Goal: Information Seeking & Learning: Learn about a topic

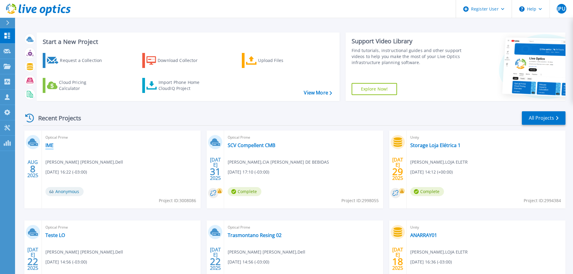
click at [49, 145] on link "IME" at bounding box center [49, 145] width 8 height 6
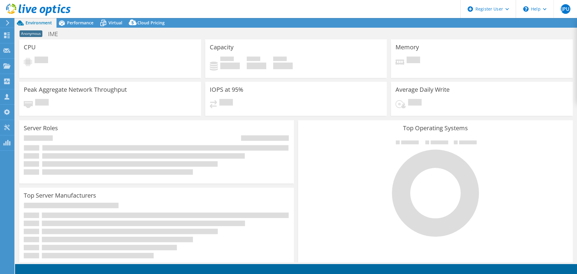
select select "USD"
select select "SouthAmerica"
select select "BRL"
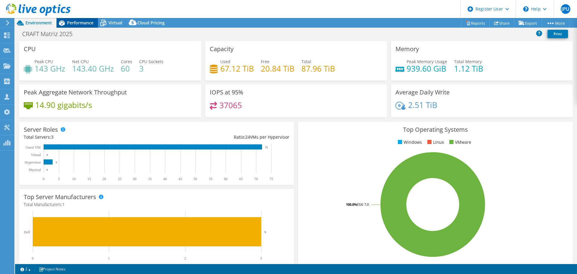
click at [81, 22] on span "Performance" at bounding box center [80, 23] width 26 height 6
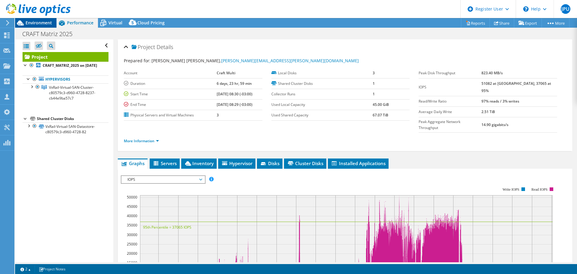
click at [36, 26] on div "Environment" at bounding box center [35, 23] width 41 height 10
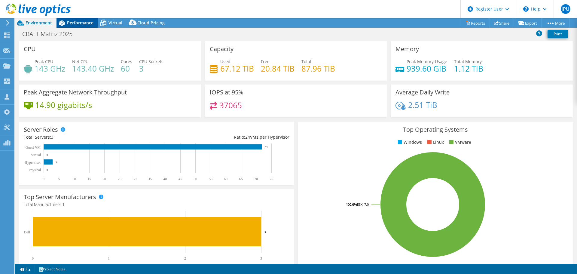
click at [87, 25] on span "Performance" at bounding box center [80, 23] width 26 height 6
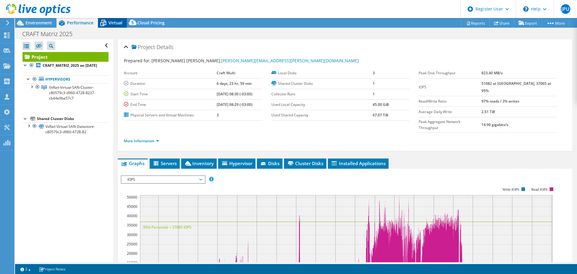
click at [118, 23] on span "Virtual" at bounding box center [116, 23] width 14 height 6
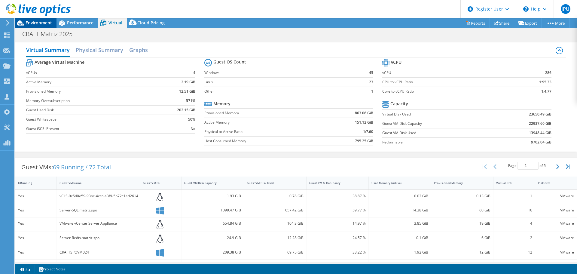
click at [37, 26] on div "Environment" at bounding box center [35, 23] width 41 height 10
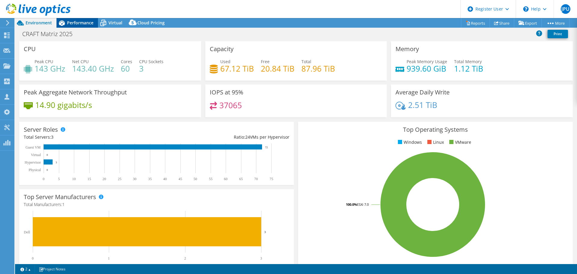
click at [84, 24] on span "Performance" at bounding box center [80, 23] width 26 height 6
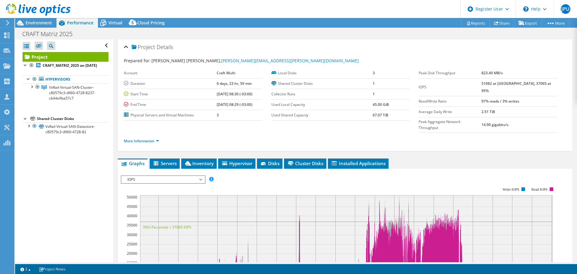
click at [45, 19] on div at bounding box center [35, 10] width 71 height 20
click at [41, 23] on span "Environment" at bounding box center [39, 23] width 26 height 6
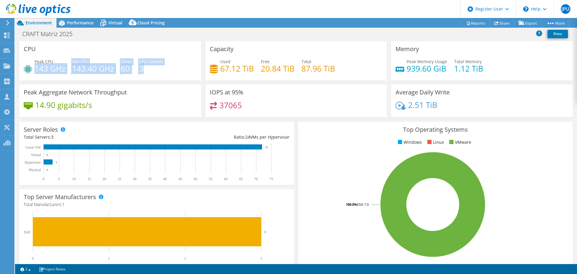
drag, startPoint x: 35, startPoint y: 69, endPoint x: 147, endPoint y: 68, distance: 111.3
click at [147, 68] on div "Peak CPU 143 GHz Net CPU 143.40 GHz Cores 60 CPU Sockets 3" at bounding box center [110, 68] width 173 height 20
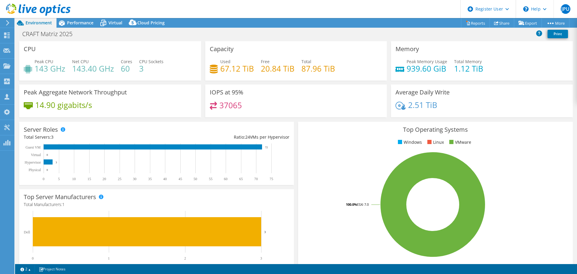
click at [168, 71] on div "Peak CPU 143 GHz Net CPU 143.40 GHz Cores 60 CPU Sockets 3" at bounding box center [110, 68] width 173 height 20
drag, startPoint x: 37, startPoint y: 69, endPoint x: 102, endPoint y: 72, distance: 65.0
click at [102, 72] on div "Peak CPU 143 GHz Net CPU 143.40 GHz Cores 60 CPU Sockets 3" at bounding box center [110, 68] width 173 height 20
click at [48, 71] on h4 "143 GHz" at bounding box center [50, 68] width 31 height 7
drag, startPoint x: 36, startPoint y: 70, endPoint x: 69, endPoint y: 70, distance: 32.8
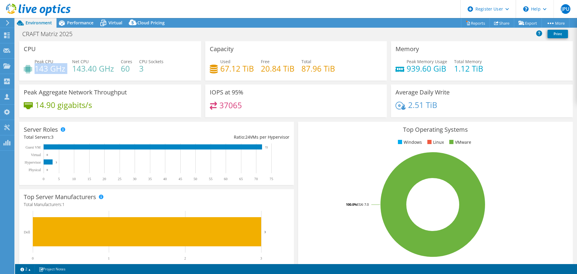
click at [69, 70] on div "Peak CPU 143 GHz Net CPU 143.40 GHz Cores 60 CPU Sockets 3" at bounding box center [110, 68] width 173 height 20
click at [49, 69] on h4 "143 GHz" at bounding box center [50, 68] width 31 height 7
drag, startPoint x: 404, startPoint y: 69, endPoint x: 484, endPoint y: 66, distance: 79.7
click at [484, 66] on div "Peak Memory Usage 939.60 GiB Total Memory 1.12 TiB" at bounding box center [482, 68] width 173 height 20
click at [502, 86] on div "Average Daily Write 2.51 TiB" at bounding box center [482, 100] width 182 height 33
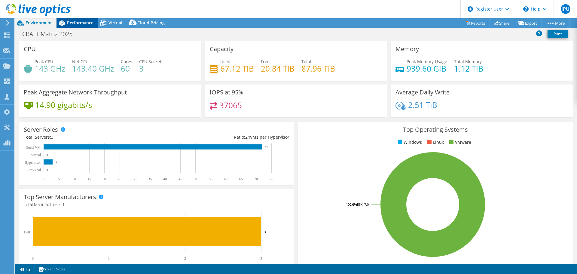
click at [77, 23] on span "Performance" at bounding box center [80, 23] width 26 height 6
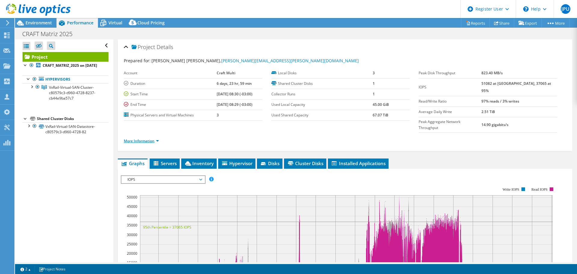
click at [150, 138] on link "More Information" at bounding box center [141, 140] width 35 height 5
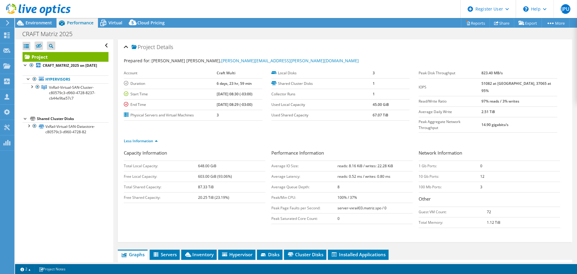
click at [503, 72] on b "823.40 MB/s" at bounding box center [492, 72] width 21 height 5
drag, startPoint x: 335, startPoint y: 153, endPoint x: 364, endPoint y: 153, distance: 29.2
click at [364, 161] on tr "Average IO Size: reads: 8.16 KiB / writes: 22.28 KiB" at bounding box center [343, 166] width 142 height 11
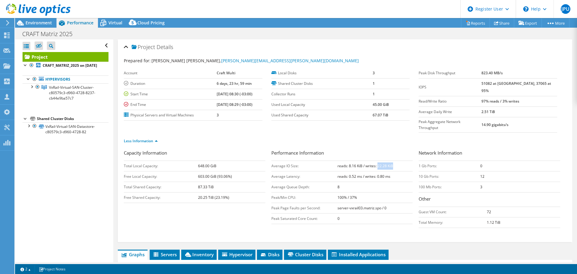
drag, startPoint x: 376, startPoint y: 155, endPoint x: 406, endPoint y: 152, distance: 30.2
click at [406, 161] on td "reads: 8.16 KiB / writes: 22.28 KiB" at bounding box center [375, 166] width 75 height 11
drag, startPoint x: 495, startPoint y: 83, endPoint x: 510, endPoint y: 83, distance: 14.7
click at [510, 83] on b "51082 at Peak, 37065 at 95%" at bounding box center [517, 87] width 70 height 12
drag, startPoint x: 521, startPoint y: 83, endPoint x: 537, endPoint y: 83, distance: 15.9
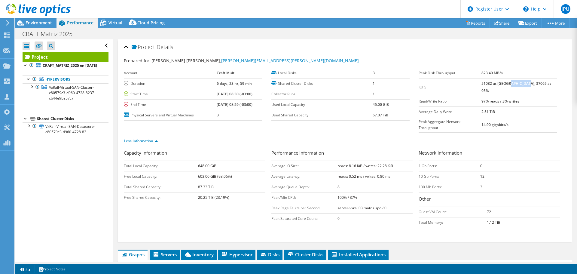
click at [537, 83] on b "51082 at Peak, 37065 at 95%" at bounding box center [517, 87] width 70 height 12
drag, startPoint x: 420, startPoint y: 93, endPoint x: 512, endPoint y: 90, distance: 92.1
click at [512, 96] on tr "Read/Write Ratio 97% reads / 3% writes" at bounding box center [488, 101] width 139 height 11
drag, startPoint x: 513, startPoint y: 95, endPoint x: 531, endPoint y: 94, distance: 18.1
click at [520, 99] on b "97% reads / 3% writes" at bounding box center [501, 101] width 38 height 5
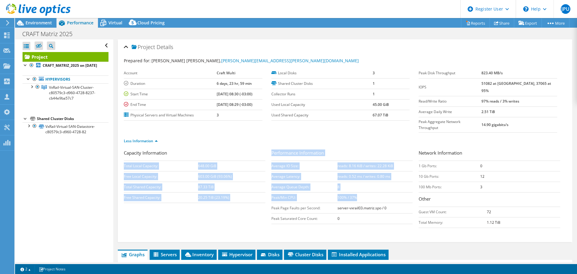
drag, startPoint x: 267, startPoint y: 185, endPoint x: 360, endPoint y: 188, distance: 92.7
click at [360, 188] on div "Capacity Information Total Local Capacity: 648.00 GiB Free Local Capacity: 603.…" at bounding box center [345, 189] width 443 height 81
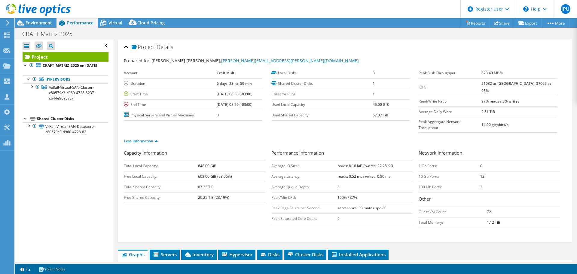
click at [376, 203] on td "server-vxrail03.matriz.spo / 0" at bounding box center [375, 208] width 75 height 11
drag, startPoint x: 270, startPoint y: 197, endPoint x: 391, endPoint y: 199, distance: 121.5
click at [391, 203] on tr "Peak Page Faults per Second: server-vxrail03.matriz.spo / 0" at bounding box center [343, 208] width 142 height 11
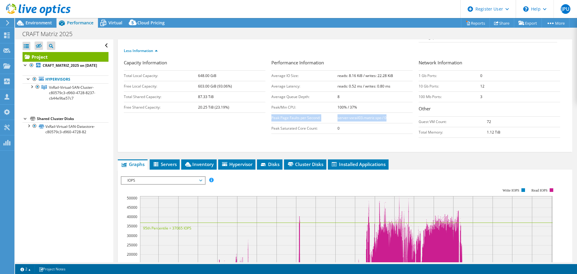
scroll to position [30, 0]
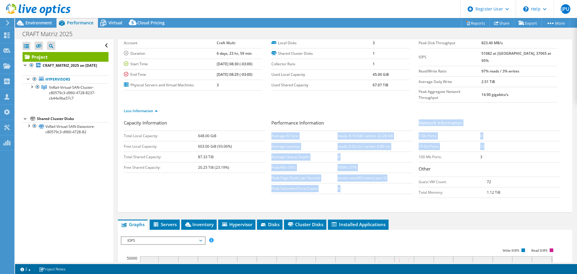
drag, startPoint x: 415, startPoint y: 136, endPoint x: 489, endPoint y: 132, distance: 74.1
click at [489, 132] on div "Capacity Information Total Local Capacity: 648.00 GiB Free Local Capacity: 603.…" at bounding box center [345, 159] width 443 height 81
click at [489, 141] on td "12" at bounding box center [521, 146] width 80 height 11
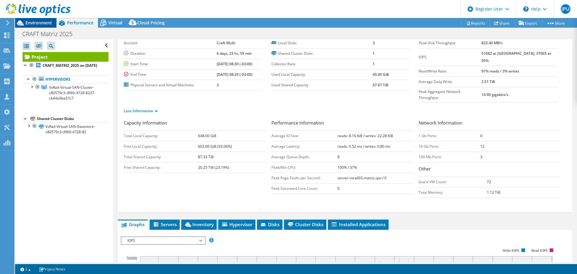
click at [41, 21] on span "Environment" at bounding box center [39, 23] width 26 height 6
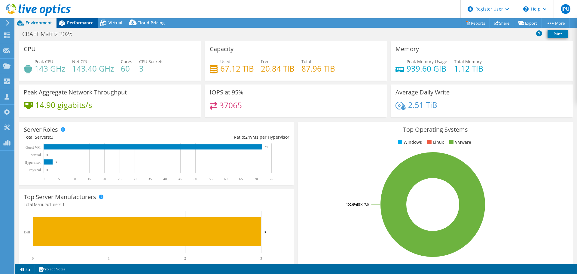
click at [90, 21] on span "Performance" at bounding box center [80, 23] width 26 height 6
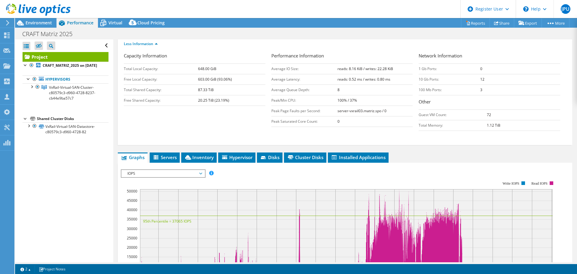
scroll to position [120, 0]
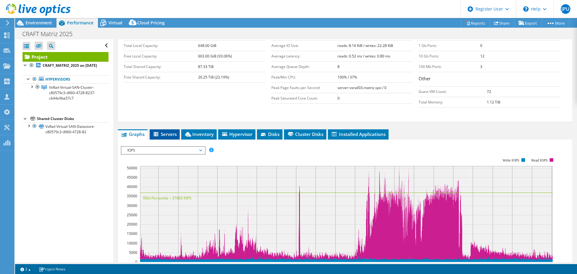
click at [174, 131] on span "Servers" at bounding box center [165, 134] width 24 height 6
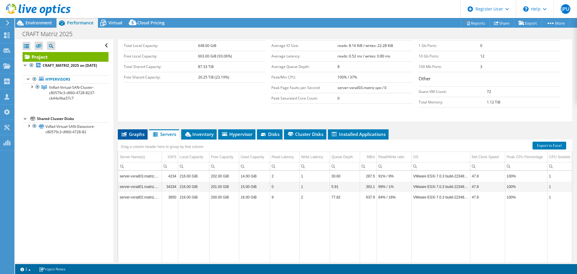
click at [129, 129] on li "Graphs" at bounding box center [133, 134] width 30 height 10
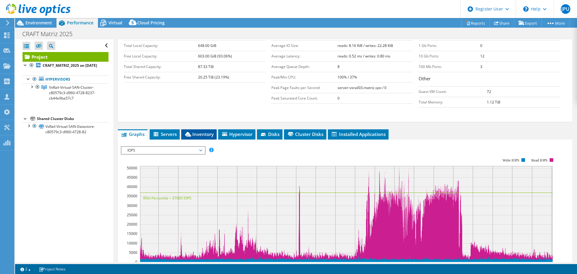
click at [207, 131] on span "Inventory" at bounding box center [198, 134] width 29 height 6
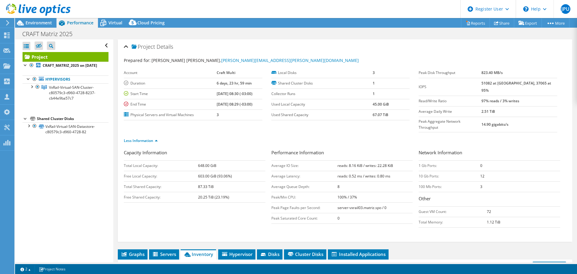
scroll to position [0, 0]
click at [497, 84] on b "51082 at Peak, 37065 at 95%" at bounding box center [517, 87] width 70 height 12
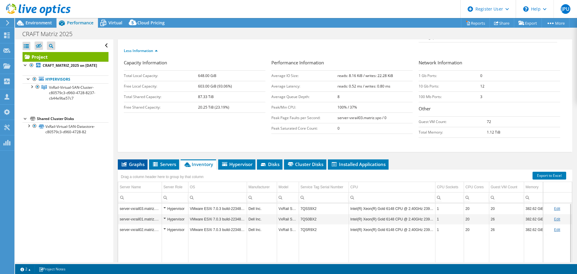
click at [138, 159] on li "Graphs" at bounding box center [133, 164] width 30 height 10
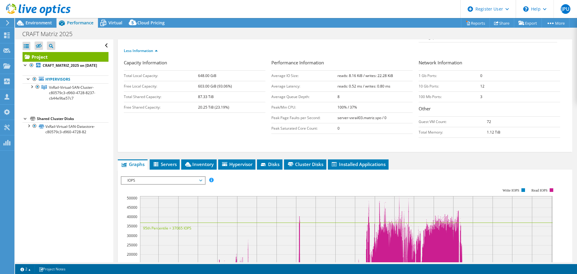
click at [175, 177] on span "IOPS" at bounding box center [162, 180] width 77 height 7
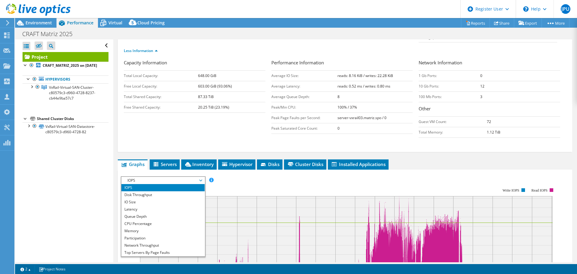
click at [365, 180] on rect at bounding box center [339, 240] width 436 height 120
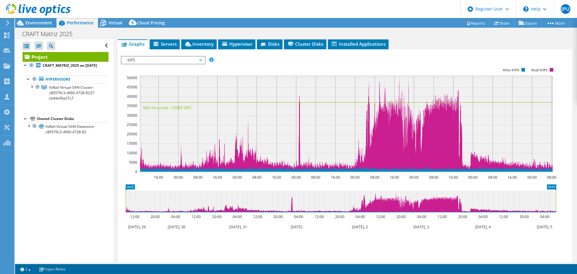
scroll to position [150, 0]
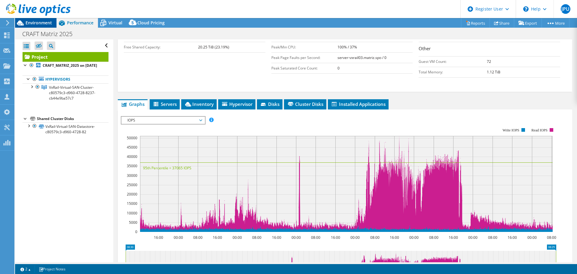
click at [41, 21] on span "Environment" at bounding box center [39, 23] width 26 height 6
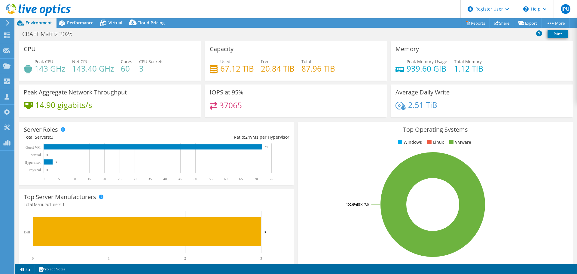
click at [418, 105] on h4 "2.51 TiB" at bounding box center [422, 105] width 29 height 7
click at [81, 22] on span "Performance" at bounding box center [80, 23] width 26 height 6
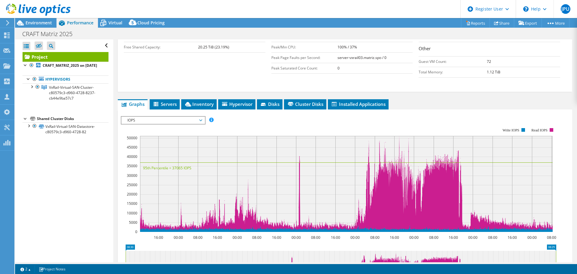
click at [198, 117] on span "IOPS" at bounding box center [162, 120] width 77 height 7
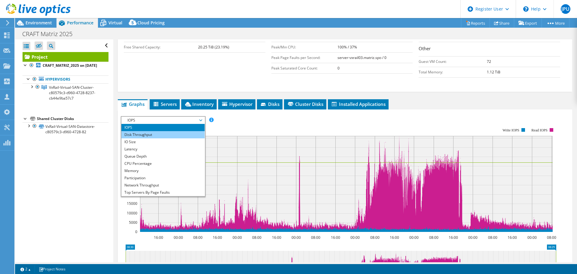
click at [175, 131] on li "Disk Throughput" at bounding box center [162, 134] width 83 height 7
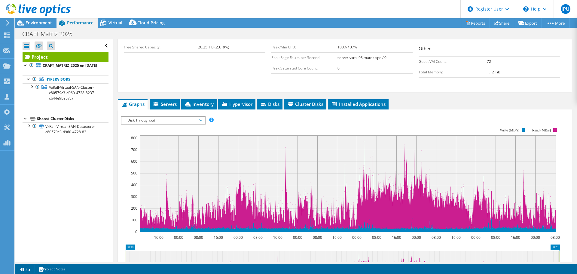
click at [193, 117] on span "Disk Throughput" at bounding box center [162, 120] width 77 height 7
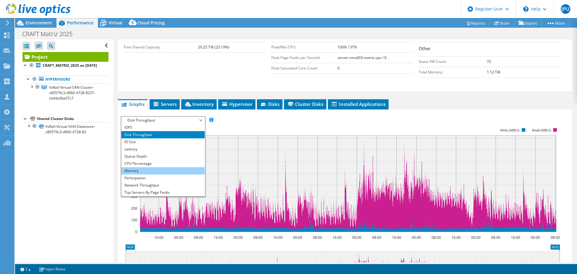
click at [165, 167] on li "Memory" at bounding box center [162, 170] width 83 height 7
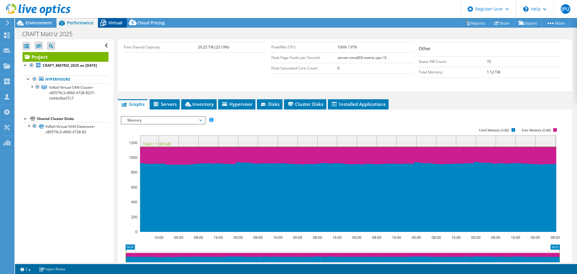
click at [115, 23] on span "Virtual" at bounding box center [116, 23] width 14 height 6
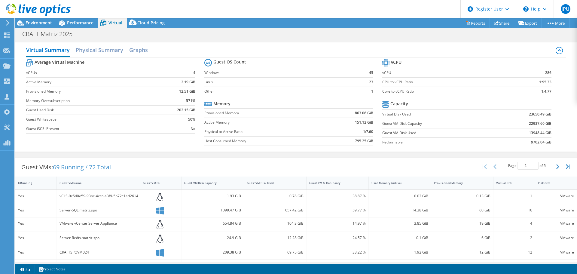
click at [361, 115] on b "863.06 GiB" at bounding box center [364, 113] width 18 height 6
click at [355, 123] on b "151.12 GiB" at bounding box center [364, 122] width 18 height 6
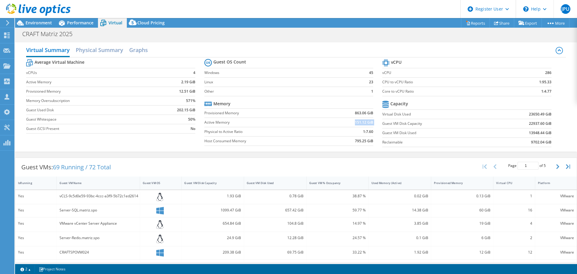
click at [355, 123] on b "151.12 GiB" at bounding box center [364, 122] width 18 height 6
click at [41, 21] on span "Environment" at bounding box center [39, 23] width 26 height 6
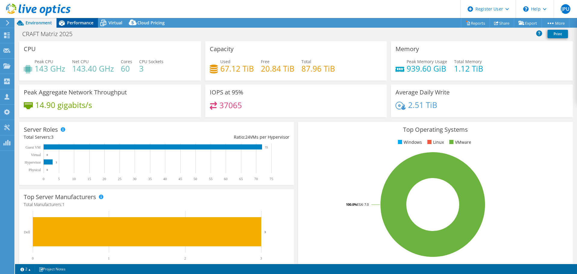
click at [81, 25] on span "Performance" at bounding box center [80, 23] width 26 height 6
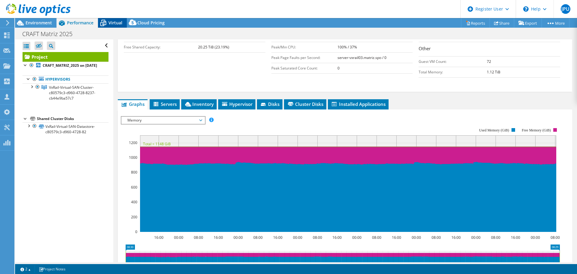
click at [117, 22] on span "Virtual" at bounding box center [116, 23] width 14 height 6
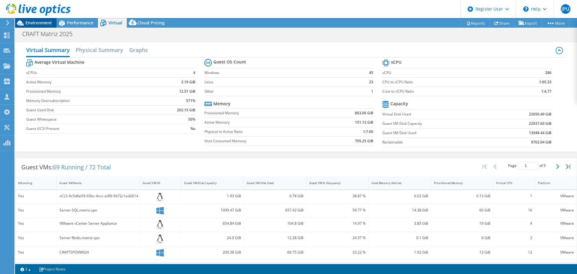
click at [46, 22] on span "Environment" at bounding box center [39, 23] width 26 height 6
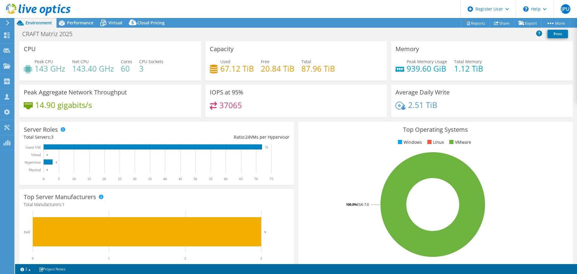
click at [218, 69] on div "Used 67.12 TiB" at bounding box center [232, 65] width 44 height 14
click at [224, 67] on h4 "67.12 TiB" at bounding box center [237, 68] width 34 height 7
drag, startPoint x: 221, startPoint y: 69, endPoint x: 252, endPoint y: 69, distance: 31.6
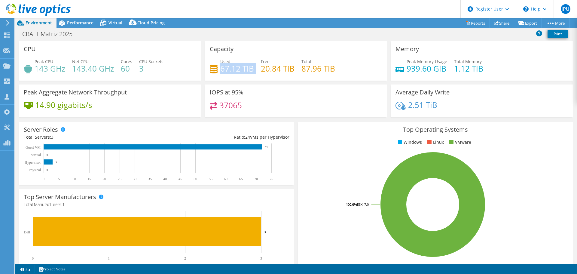
click at [252, 69] on div "Used 67.12 TiB Free 20.84 TiB Total 87.96 TiB" at bounding box center [296, 68] width 173 height 20
click at [116, 23] on span "Virtual" at bounding box center [116, 23] width 14 height 6
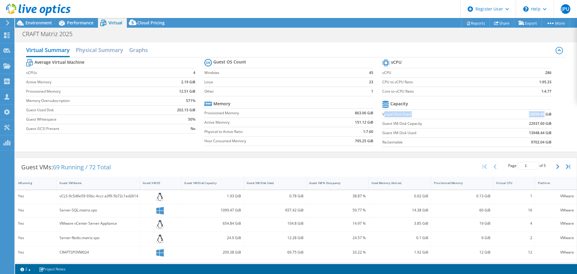
drag, startPoint x: 381, startPoint y: 113, endPoint x: 540, endPoint y: 111, distance: 159.4
click at [540, 111] on tr "Virtual Disk Used 23650.49 GiB" at bounding box center [466, 113] width 169 height 9
click at [39, 21] on span "Environment" at bounding box center [39, 23] width 26 height 6
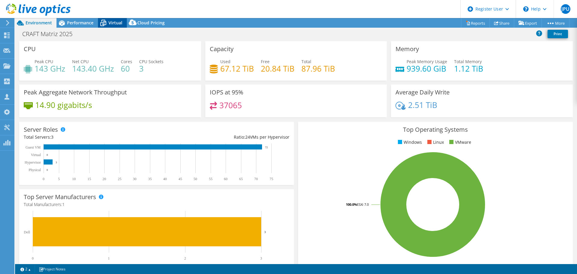
click at [119, 22] on span "Virtual" at bounding box center [116, 23] width 14 height 6
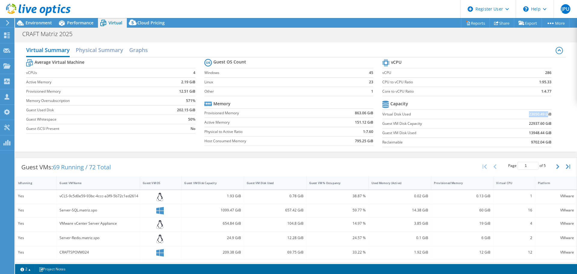
drag, startPoint x: 525, startPoint y: 113, endPoint x: 544, endPoint y: 115, distance: 19.0
click at [544, 115] on td "23650.49 GiB" at bounding box center [522, 113] width 58 height 9
drag, startPoint x: 526, startPoint y: 143, endPoint x: 549, endPoint y: 142, distance: 23.2
click at [549, 142] on section "vCPU vCPU 286 CPU to vCPU Ratio 1:95.33 Core to vCPU Ratio 1:4.77 Capacity Virt…" at bounding box center [471, 104] width 178 height 92
click at [139, 53] on h2 "Graphs" at bounding box center [138, 50] width 19 height 13
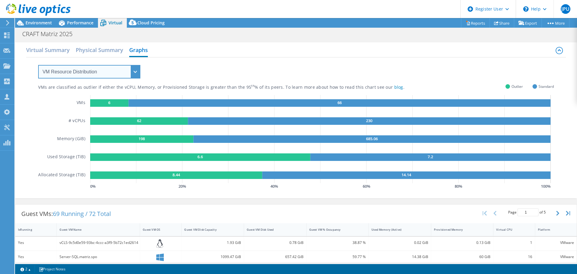
click at [134, 70] on select "VM Resource Distribution Provisioning Contrast Over Provisioning" at bounding box center [89, 72] width 102 height 14
select select "Over Provisioning"
click at [38, 65] on select "VM Resource Distribution Provisioning Contrast Over Provisioning" at bounding box center [89, 72] width 102 height 14
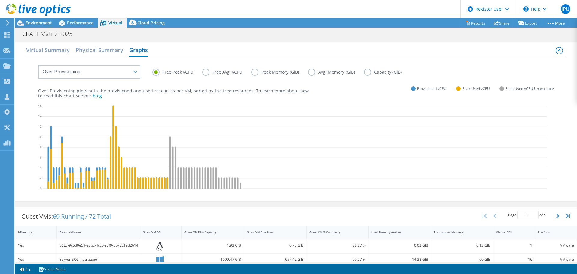
click at [367, 73] on label "Capacity (GiB)" at bounding box center [387, 72] width 47 height 7
click at [0, 0] on input "Capacity (GiB)" at bounding box center [0, 0] width 0 height 0
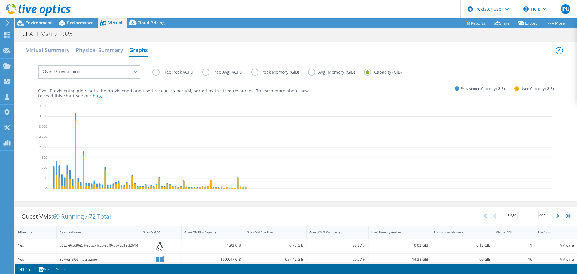
click at [312, 73] on label "Avg. Memory (GiB)" at bounding box center [336, 72] width 56 height 7
click at [0, 0] on input "Avg. Memory (GiB)" at bounding box center [0, 0] width 0 height 0
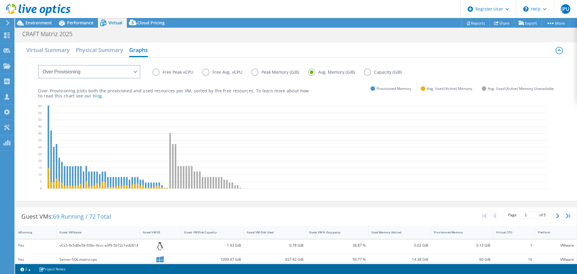
click at [269, 71] on label "Peak Memory (GiB)" at bounding box center [279, 72] width 57 height 7
click at [0, 0] on input "Peak Memory (GiB)" at bounding box center [0, 0] width 0 height 0
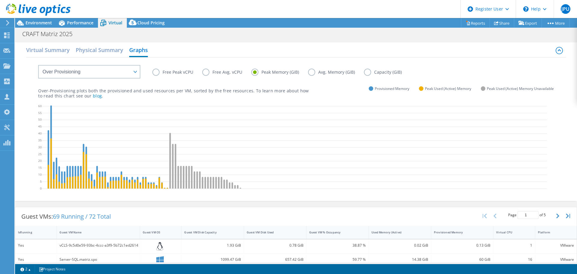
click at [157, 72] on label "Free Peak vCPU" at bounding box center [177, 72] width 50 height 7
click at [0, 0] on input "Free Peak vCPU" at bounding box center [0, 0] width 0 height 0
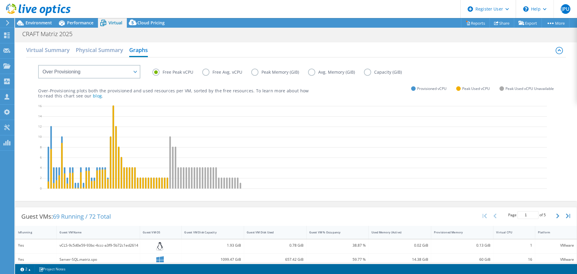
click at [207, 73] on label "Free Avg. vCPU" at bounding box center [226, 72] width 49 height 7
click at [0, 0] on input "Free Avg. vCPU" at bounding box center [0, 0] width 0 height 0
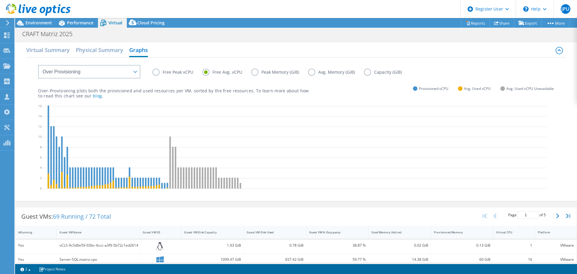
click at [157, 71] on label "Free Peak vCPU" at bounding box center [177, 72] width 50 height 7
click at [0, 0] on input "Free Peak vCPU" at bounding box center [0, 0] width 0 height 0
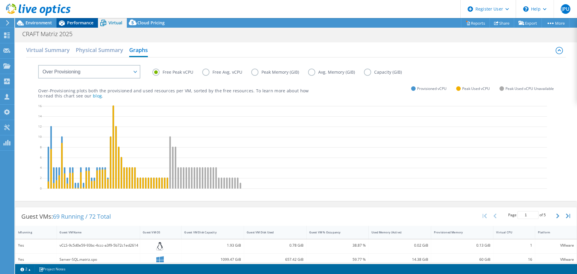
click at [78, 21] on span "Performance" at bounding box center [80, 23] width 26 height 6
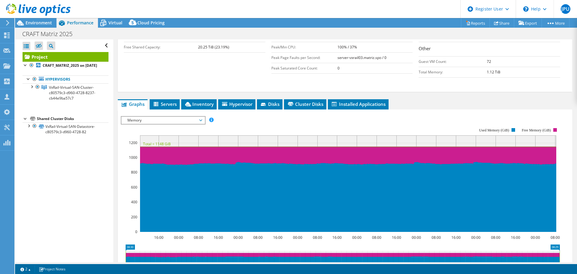
click at [184, 117] on span "Memory" at bounding box center [162, 120] width 77 height 7
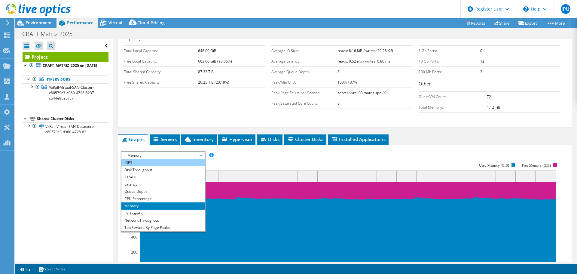
scroll to position [120, 0]
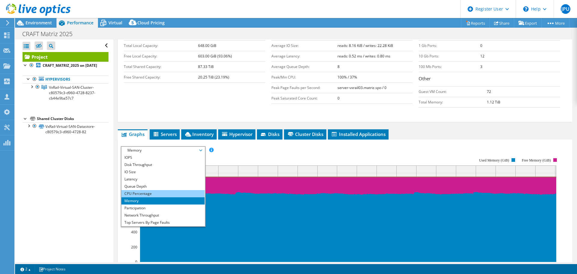
click at [157, 190] on li "CPU Percentage" at bounding box center [162, 193] width 83 height 7
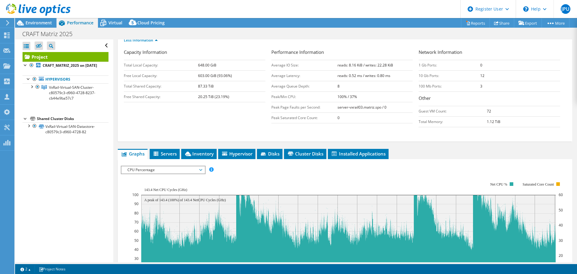
scroll to position [90, 0]
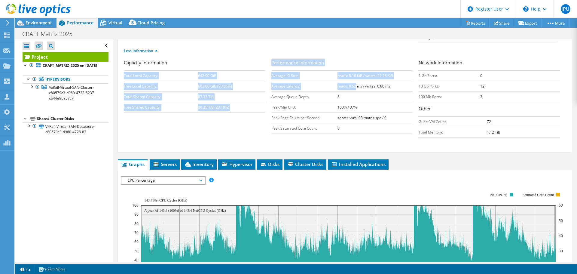
drag, startPoint x: 269, startPoint y: 71, endPoint x: 361, endPoint y: 74, distance: 92.7
click at [354, 73] on div "Capacity Information Total Local Capacity: 648.00 GiB Free Local Capacity: 603.…" at bounding box center [345, 99] width 443 height 81
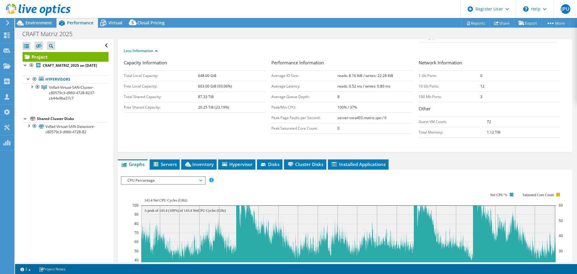
click at [372, 84] on b "reads: 0.52 ms / writes: 0.80 ms" at bounding box center [364, 86] width 53 height 5
drag, startPoint x: 360, startPoint y: 77, endPoint x: 377, endPoint y: 76, distance: 16.8
click at [370, 81] on td "reads: 0.52 ms / writes: 0.80 ms" at bounding box center [375, 86] width 75 height 11
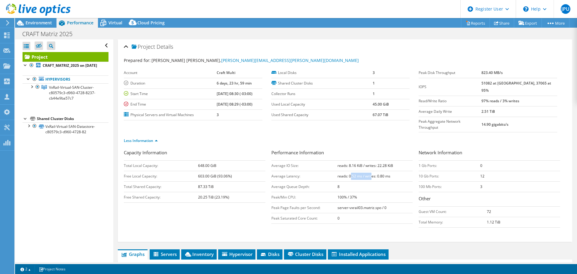
scroll to position [0, 0]
click at [43, 23] on span "Environment" at bounding box center [39, 23] width 26 height 6
